Goal: Navigation & Orientation: Find specific page/section

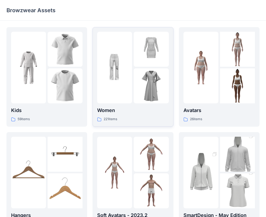
click at [116, 117] on p "221 items" at bounding box center [111, 119] width 14 height 6
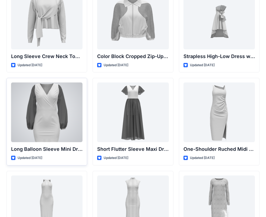
scroll to position [136, 0]
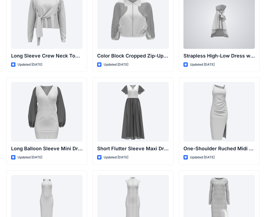
click at [210, 31] on div at bounding box center [220, 19] width 72 height 60
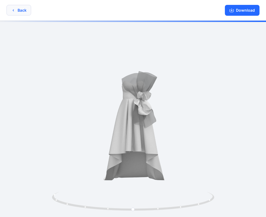
click at [20, 10] on button "Back" at bounding box center [19, 10] width 25 height 11
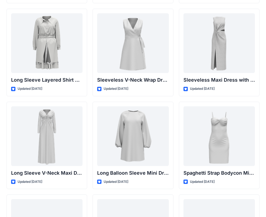
scroll to position [763, 0]
